Goal: Task Accomplishment & Management: Manage account settings

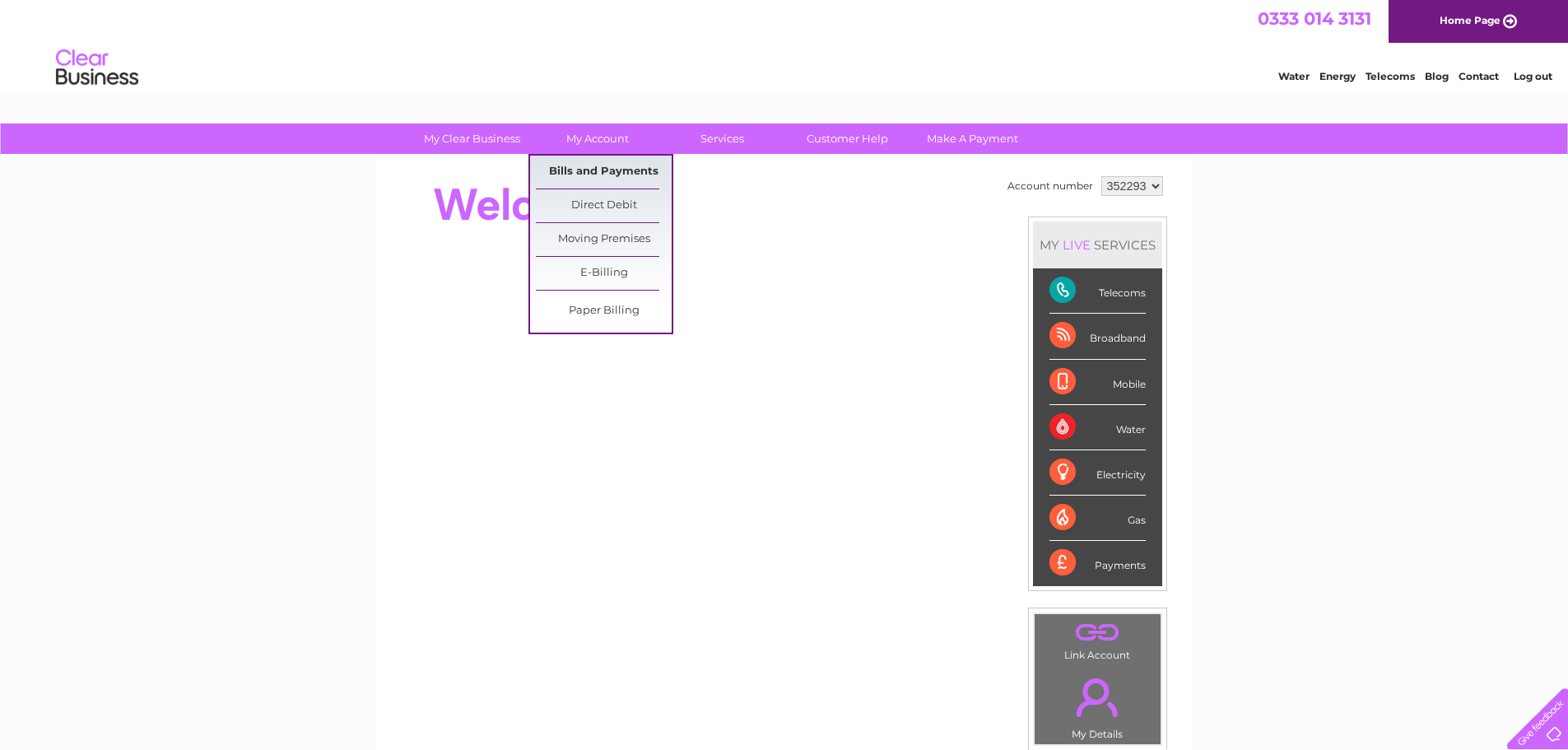
click at [598, 171] on link "Bills and Payments" at bounding box center [604, 172] width 136 height 33
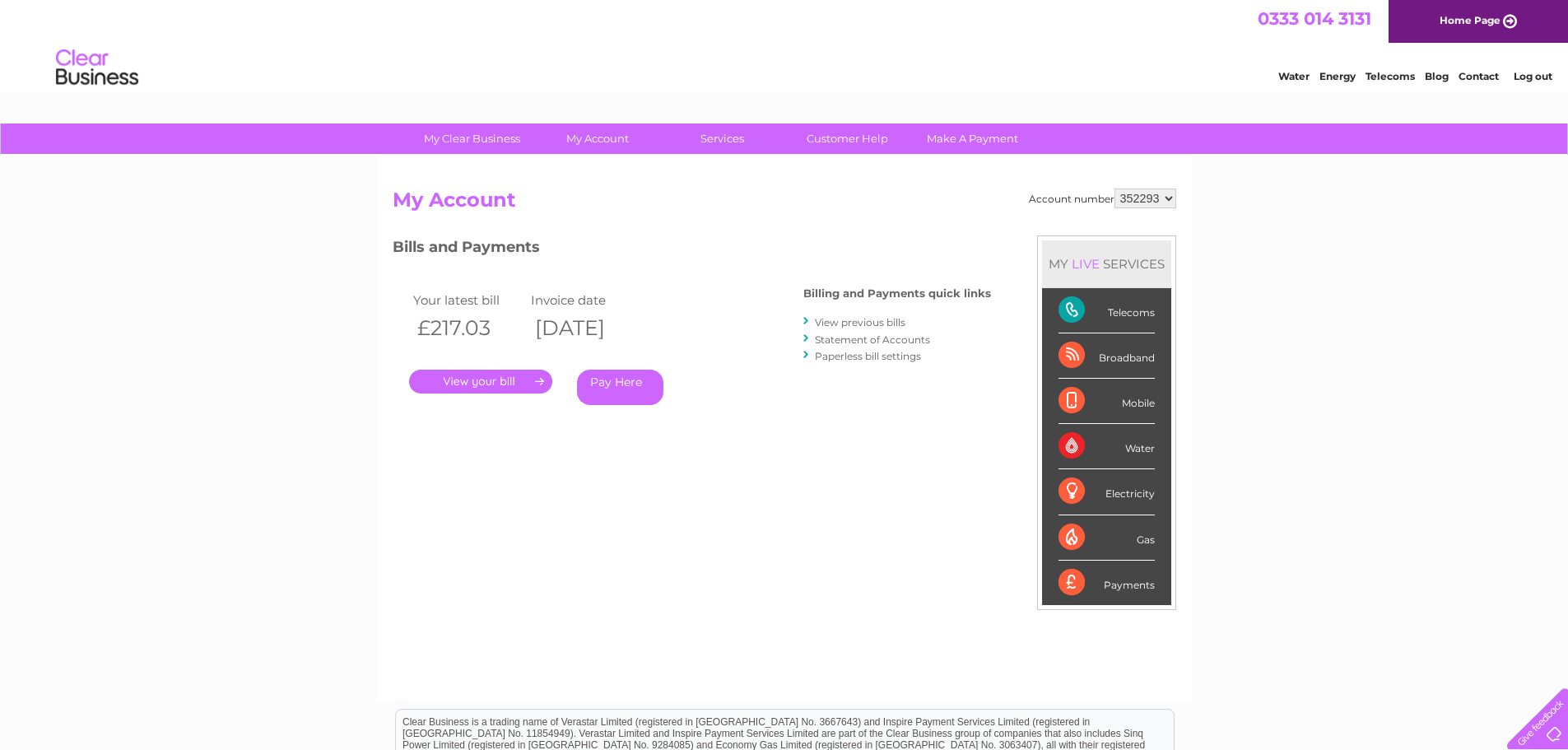
click at [490, 377] on link "." at bounding box center [481, 382] width 143 height 24
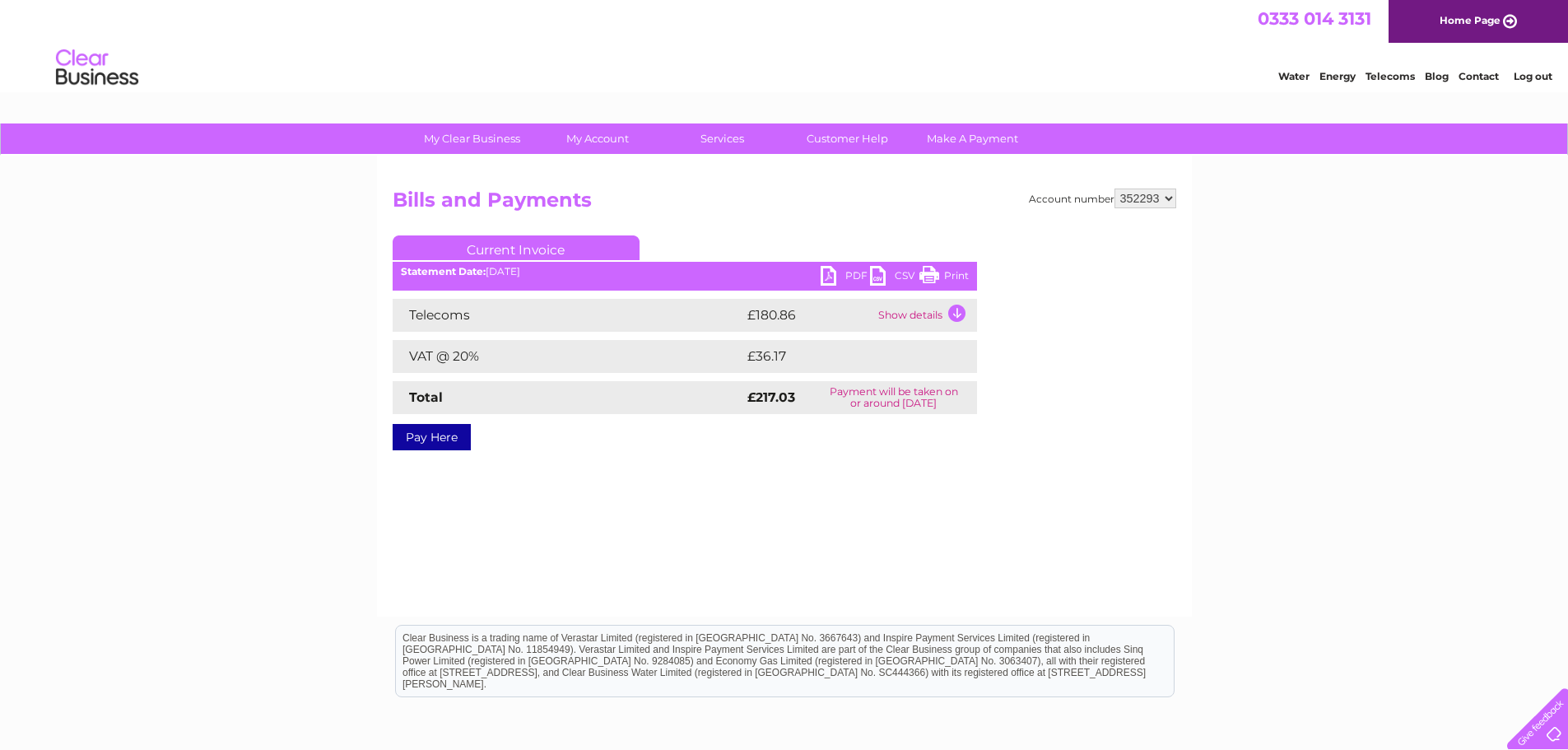
click at [841, 272] on link "PDF" at bounding box center [845, 278] width 49 height 24
